Goal: Communication & Community: Ask a question

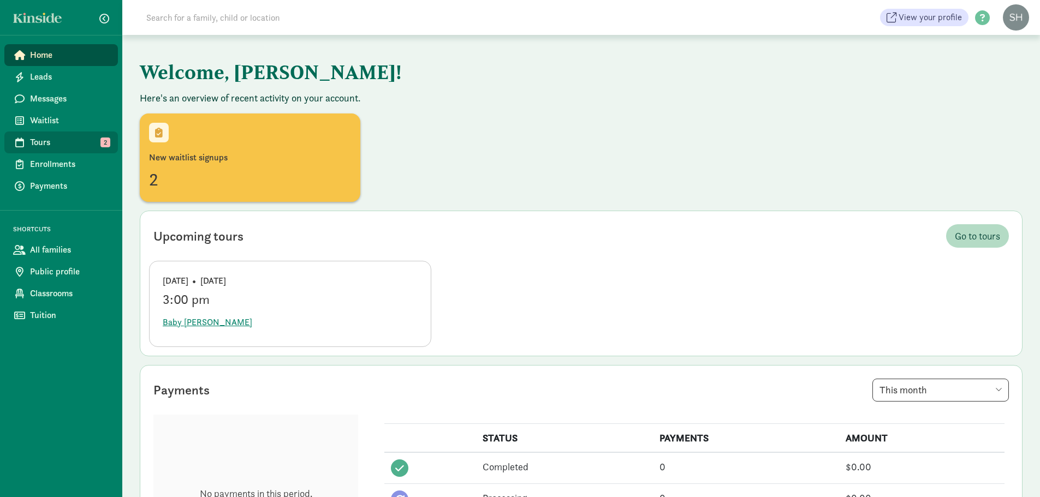
click at [61, 140] on span "Tours" at bounding box center [69, 142] width 79 height 13
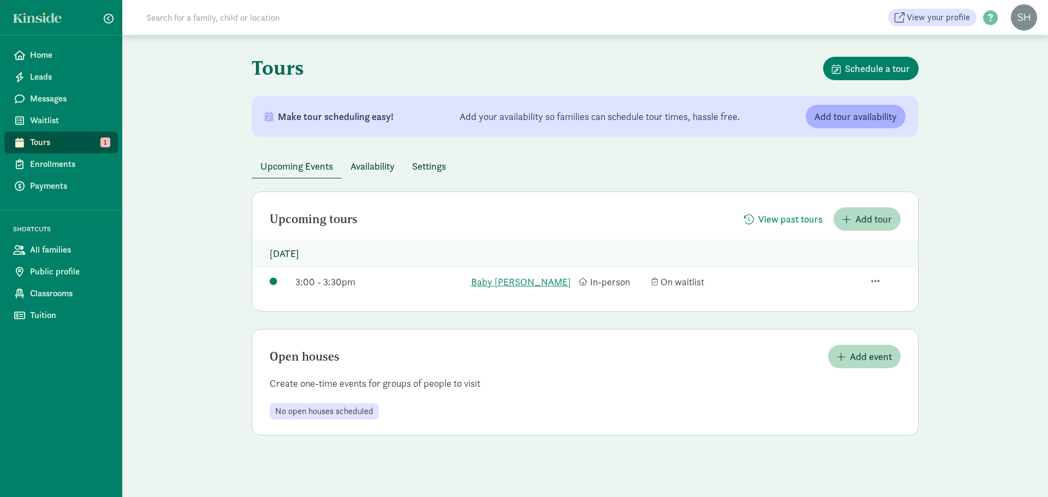
click at [378, 168] on span "Availability" at bounding box center [373, 166] width 44 height 15
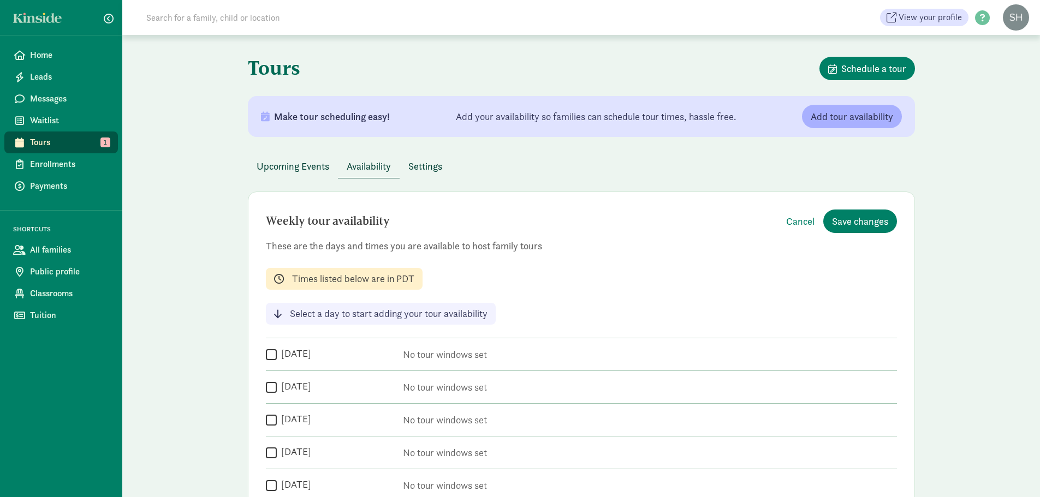
click at [440, 172] on span "Settings" at bounding box center [425, 166] width 34 height 15
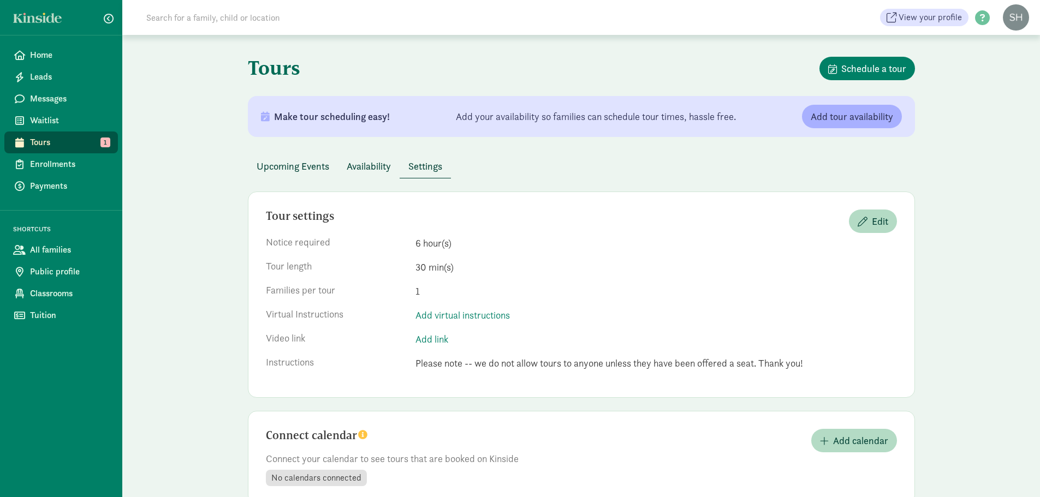
click at [289, 172] on span "Upcoming Events" at bounding box center [293, 166] width 73 height 15
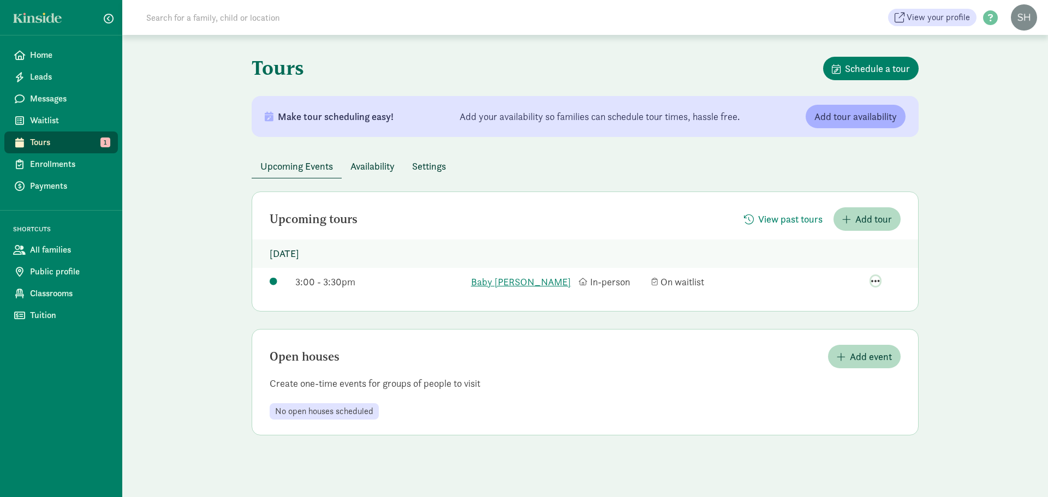
click at [877, 278] on span "button" at bounding box center [875, 281] width 9 height 10
click at [864, 235] on div "View family page" at bounding box center [854, 234] width 74 height 15
click at [88, 173] on link "Enrollments" at bounding box center [61, 164] width 114 height 22
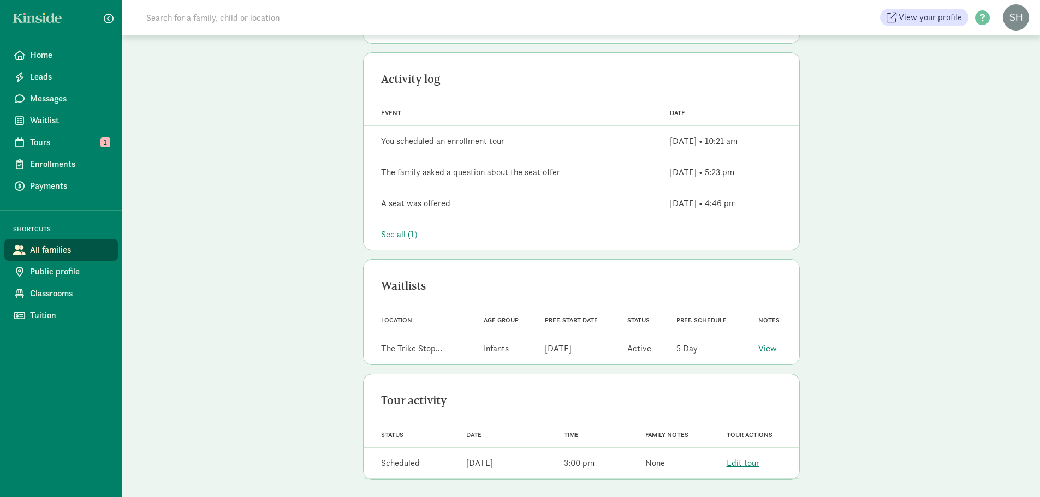
scroll to position [278, 0]
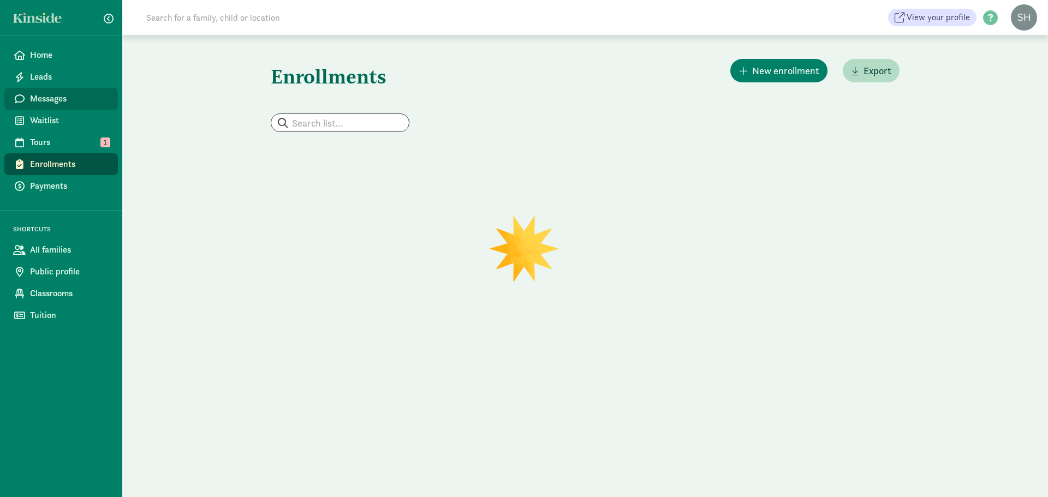
click at [46, 99] on span "Messages" at bounding box center [69, 98] width 79 height 13
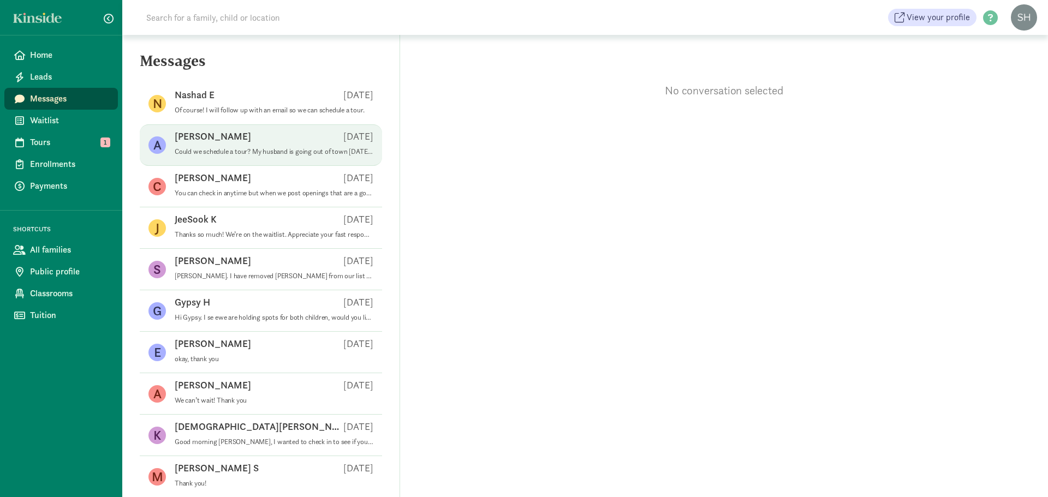
click at [314, 145] on div "[PERSON_NAME] [DATE]" at bounding box center [274, 138] width 199 height 17
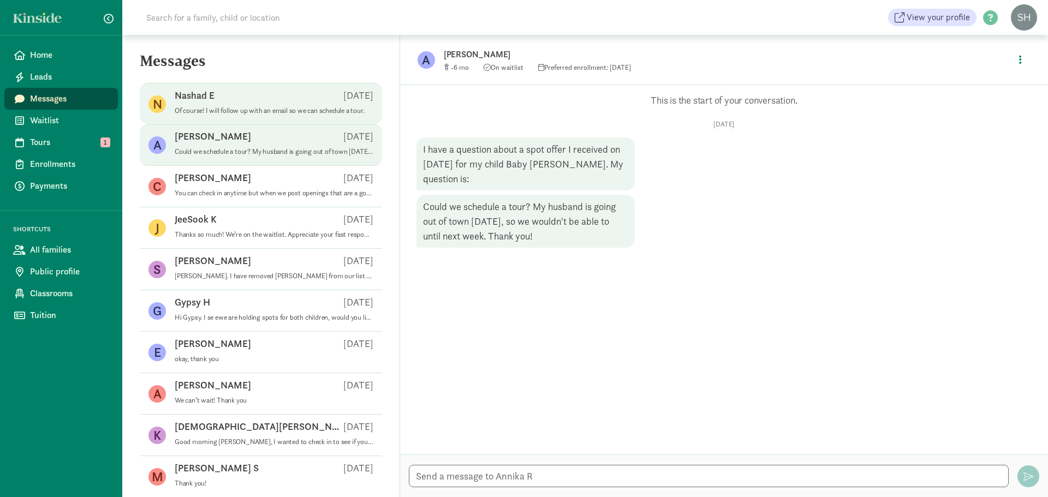
click at [299, 124] on div "N Nashad E [DATE] Of course! I will follow up with an email so we can schedule …" at bounding box center [261, 103] width 242 height 41
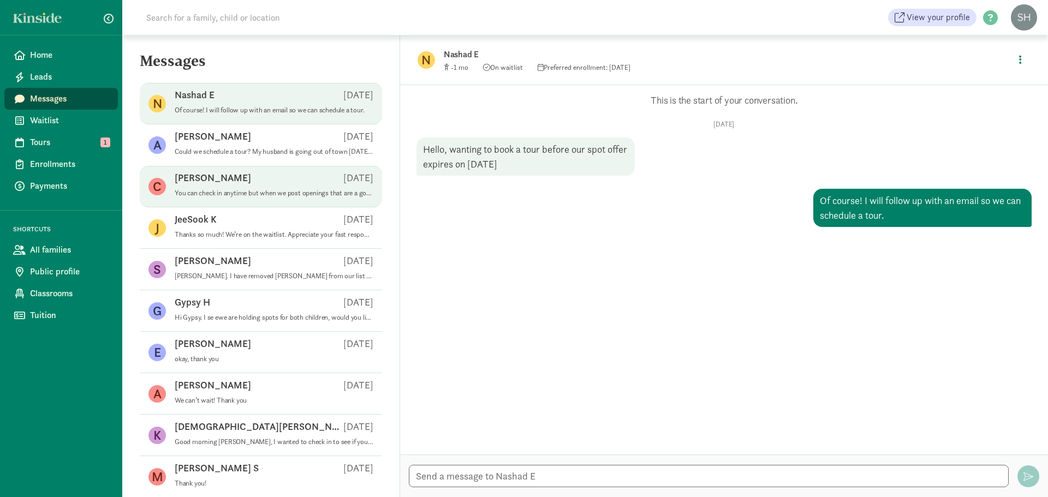
click at [283, 193] on p "You can check in anytime but when we post openings that are a good fit you will…" at bounding box center [274, 193] width 199 height 9
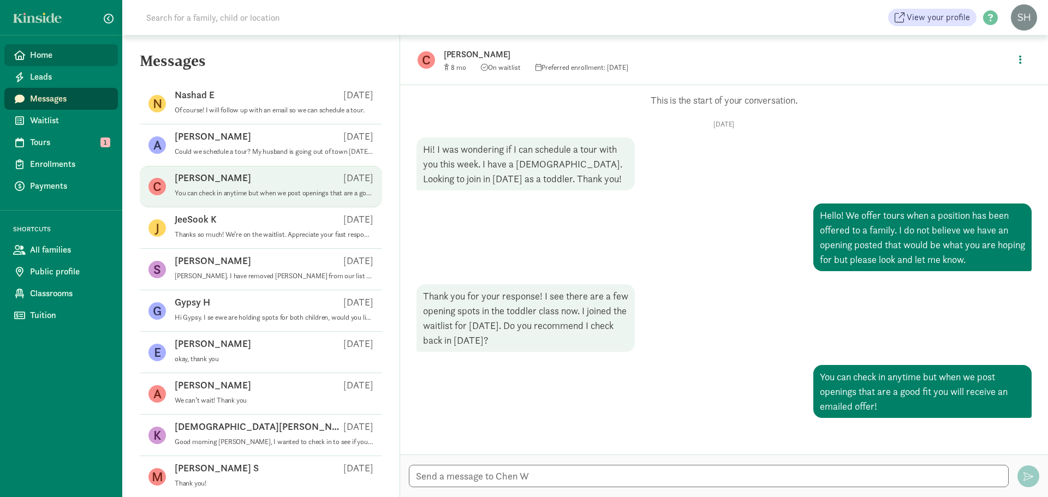
click at [48, 58] on span "Home" at bounding box center [69, 55] width 79 height 13
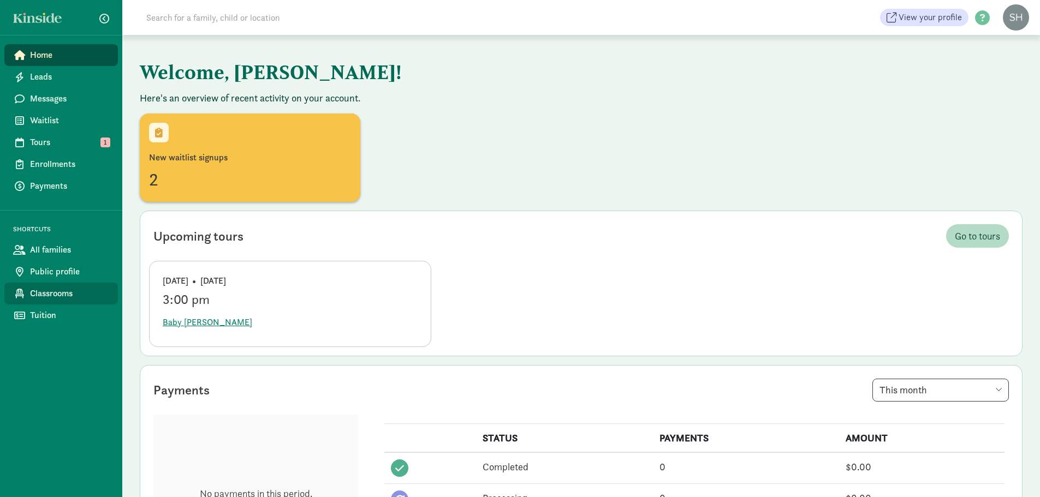
click at [76, 288] on span "Classrooms" at bounding box center [69, 293] width 79 height 13
